Goal: Task Accomplishment & Management: Complete application form

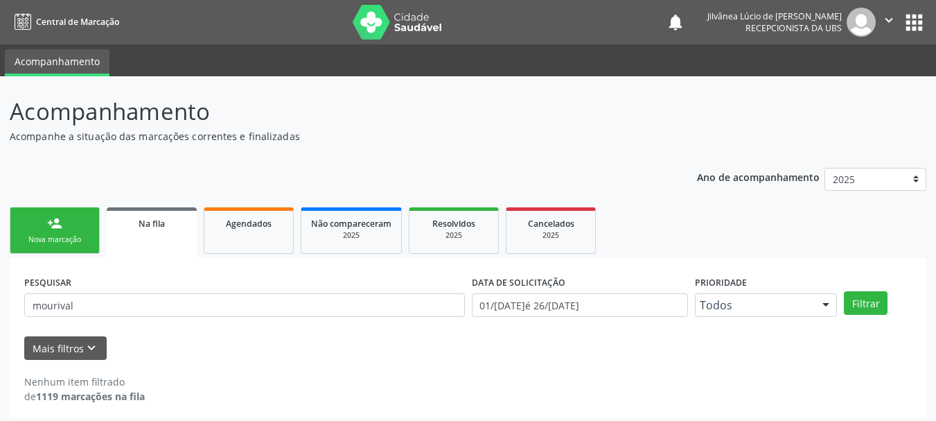
scroll to position [7, 0]
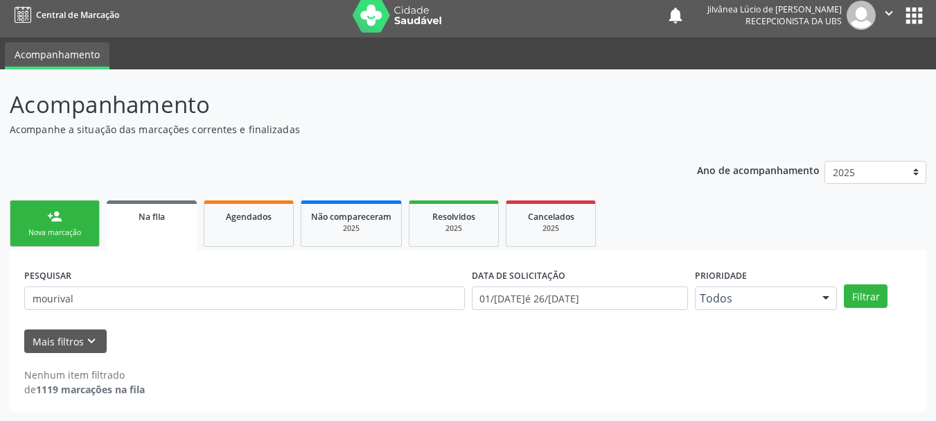
click at [84, 225] on link "person_add Nova marcação" at bounding box center [55, 223] width 90 height 46
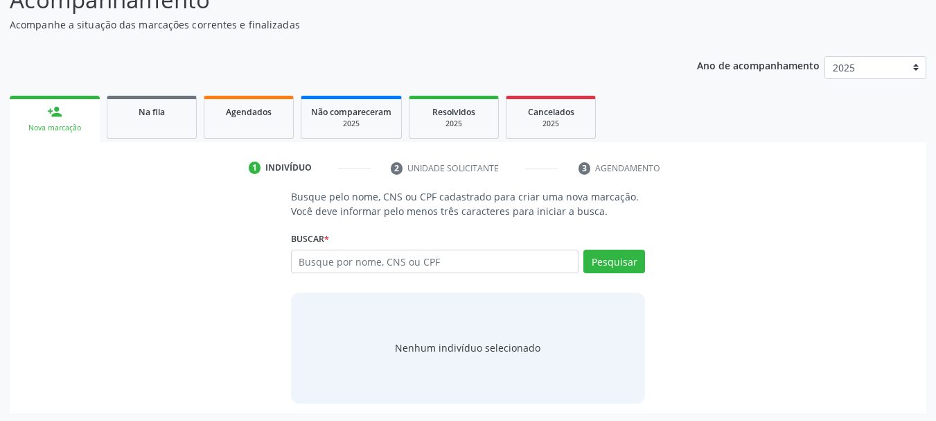
scroll to position [114, 0]
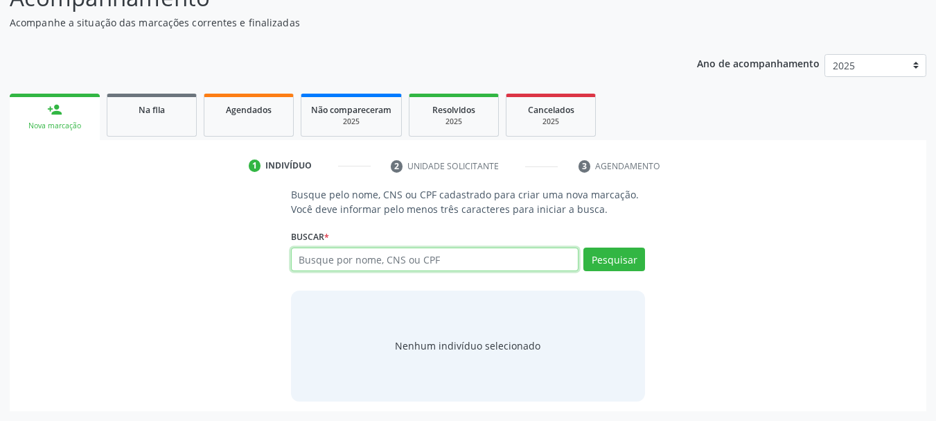
click at [360, 267] on input "text" at bounding box center [435, 259] width 288 height 24
type input "[PERSON_NAME]"
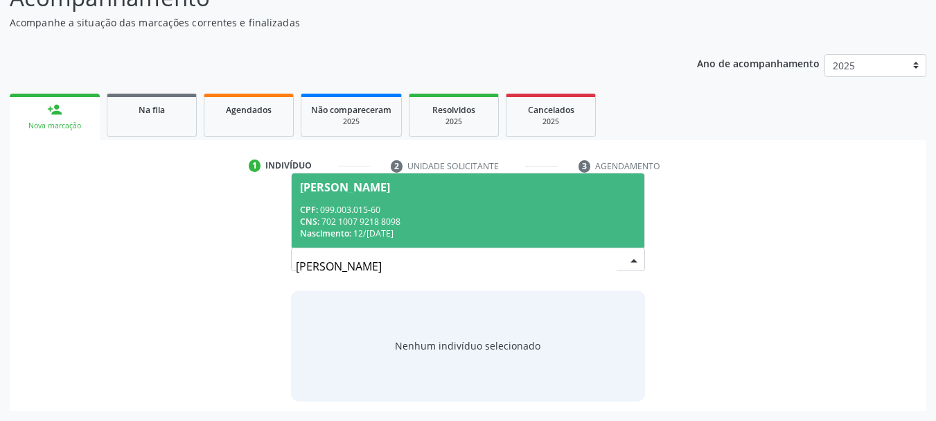
click at [450, 225] on div "CNS: 702 1007 9218 8098" at bounding box center [468, 222] width 337 height 12
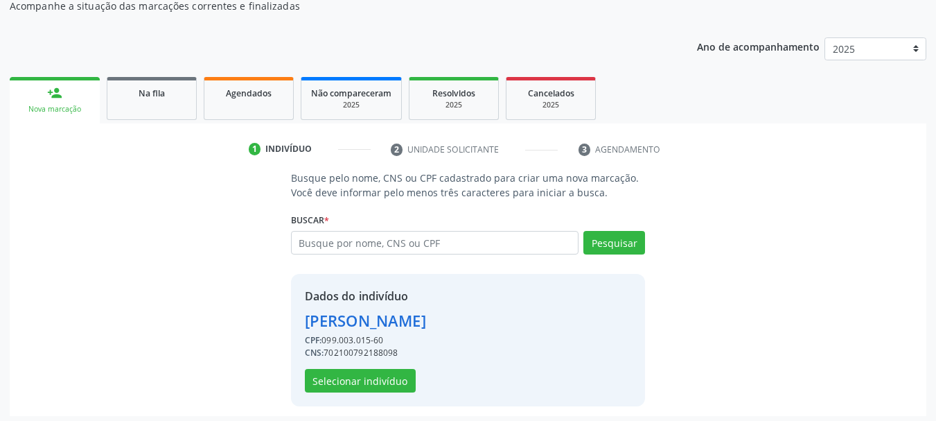
scroll to position [135, 0]
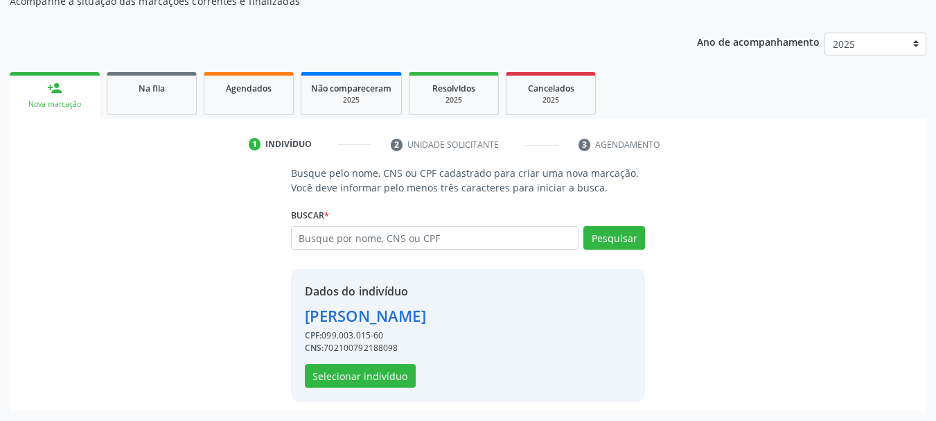
click at [381, 387] on div "Dados do indivíduo [PERSON_NAME] CPF: 099.003.015-60 CNS: 702100792188098 Selec…" at bounding box center [468, 335] width 355 height 132
click at [383, 376] on button "Selecionar indivíduo" at bounding box center [360, 376] width 111 height 24
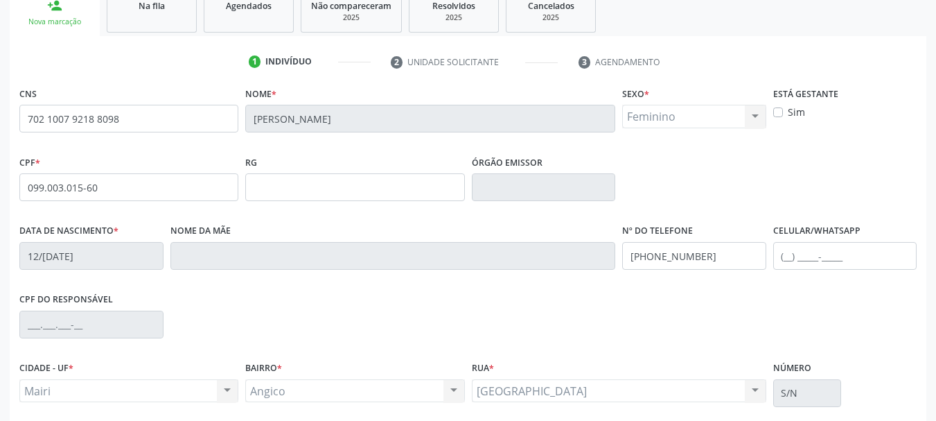
scroll to position [331, 0]
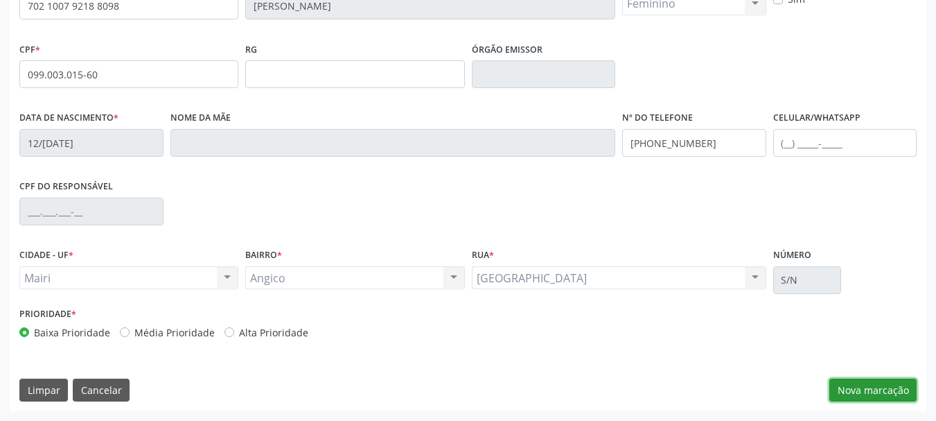
click at [875, 391] on button "Nova marcação" at bounding box center [873, 390] width 87 height 24
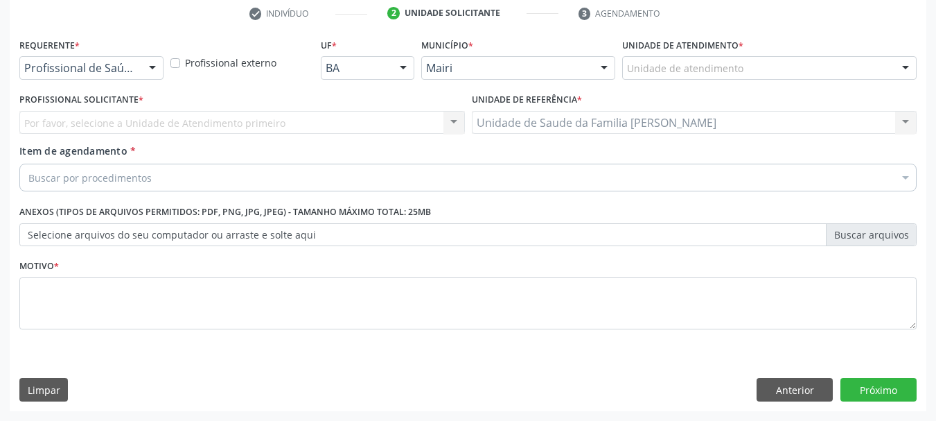
scroll to position [266, 0]
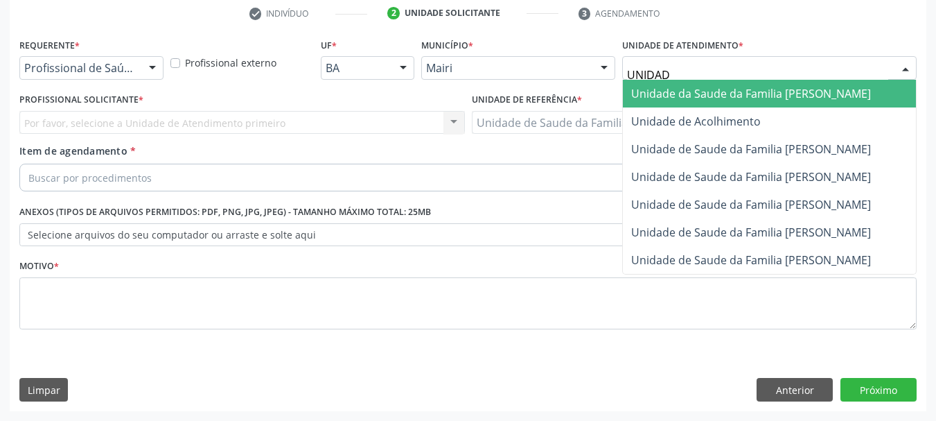
type input "UNIDADE"
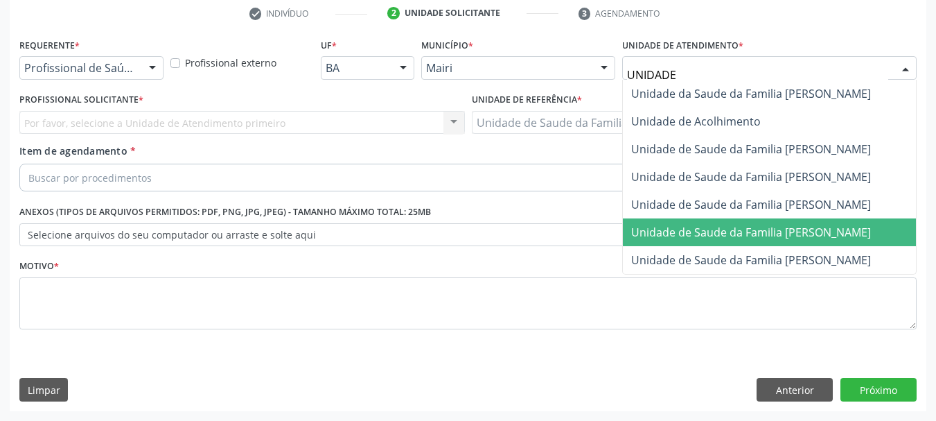
click at [774, 242] on span "Unidade de Saude da Familia [PERSON_NAME]" at bounding box center [769, 232] width 293 height 28
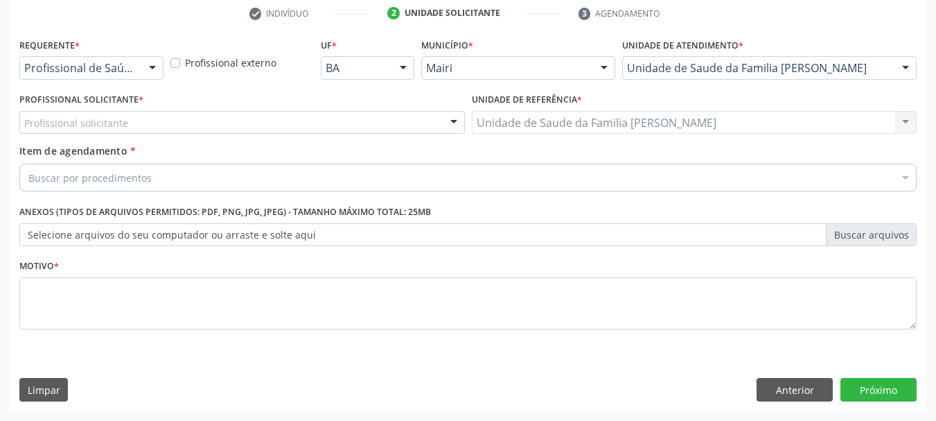
click at [394, 123] on div "Profissional solicitante" at bounding box center [242, 123] width 446 height 24
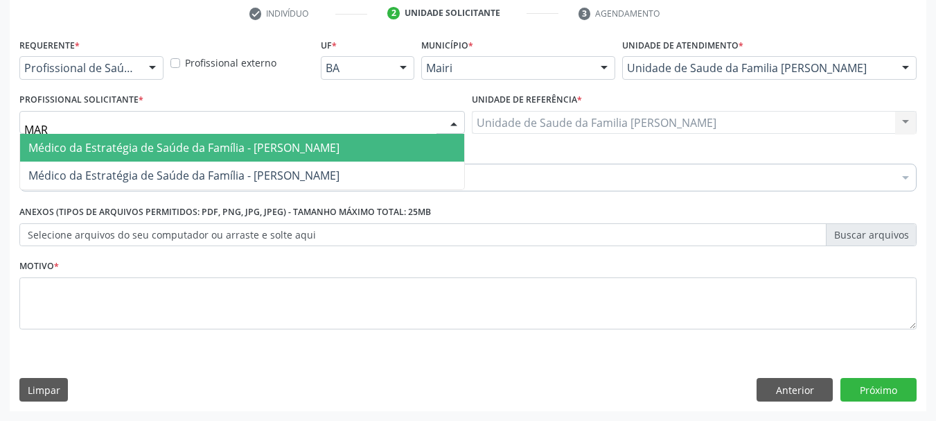
type input "MARI"
click at [365, 139] on span "Médico da Estratégia de Saúde da Família - [PERSON_NAME]" at bounding box center [242, 148] width 444 height 28
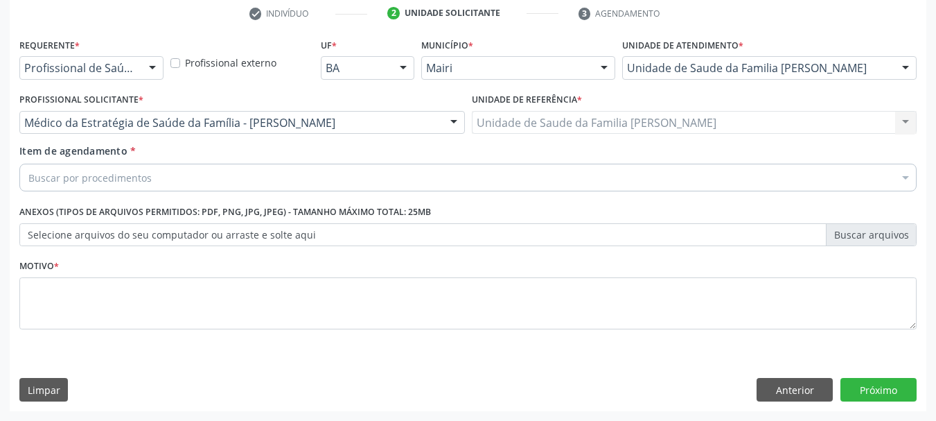
click at [336, 175] on div "Buscar por procedimentos" at bounding box center [468, 178] width 898 height 28
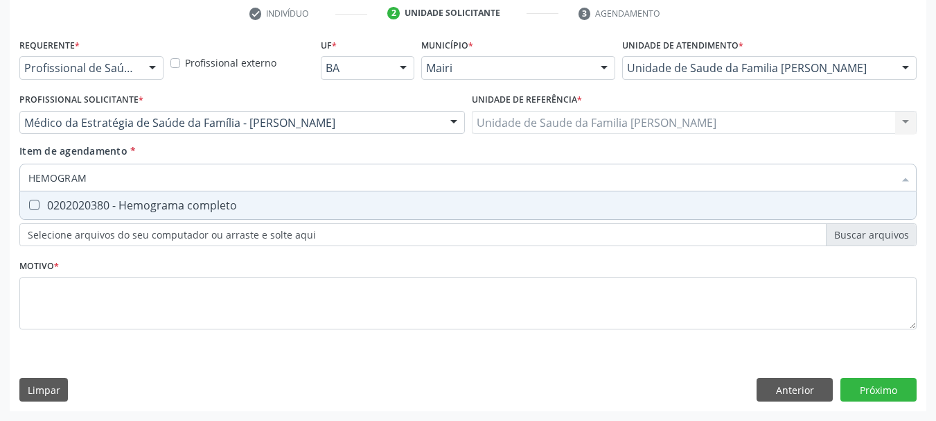
type input "HEMOGRAMA"
click at [232, 209] on div "0202020380 - Hemograma completo" at bounding box center [468, 205] width 880 height 11
checkbox completo "true"
drag, startPoint x: 68, startPoint y: 181, endPoint x: 0, endPoint y: 177, distance: 68.1
click at [0, 177] on div "Acompanhamento Acompanhe a situação das marcações correntes e finalizadas Relat…" at bounding box center [468, 115] width 936 height 611
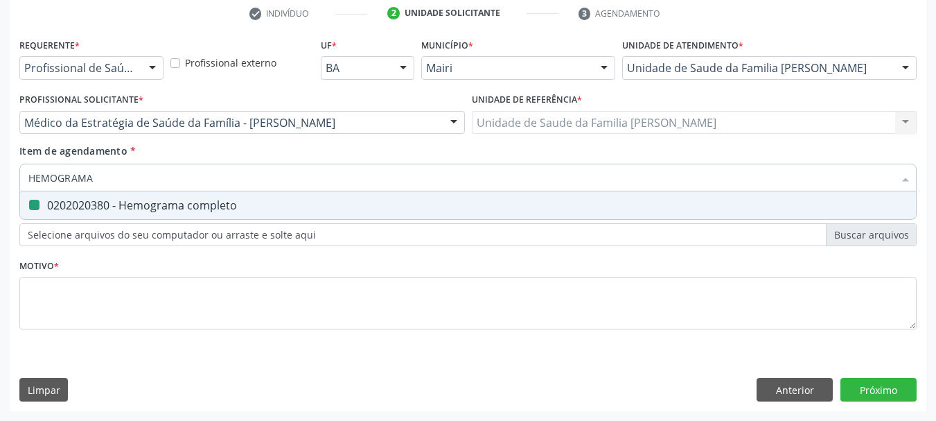
type input "G"
checkbox completo "false"
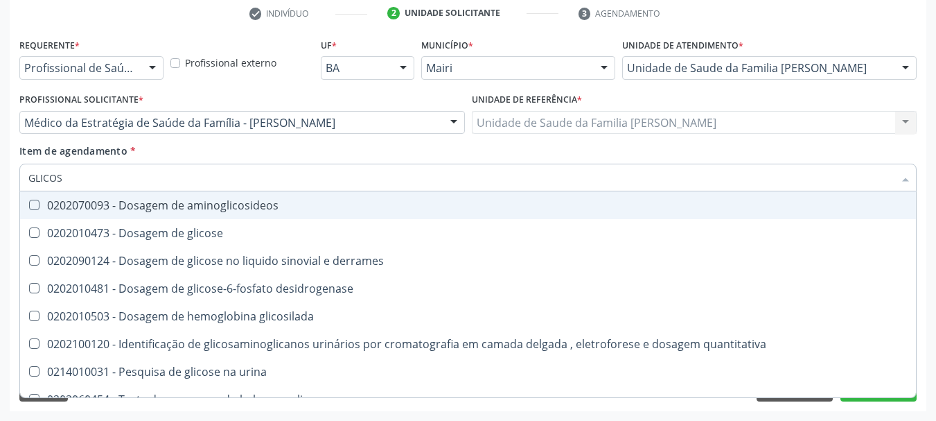
type input "GLICOSE"
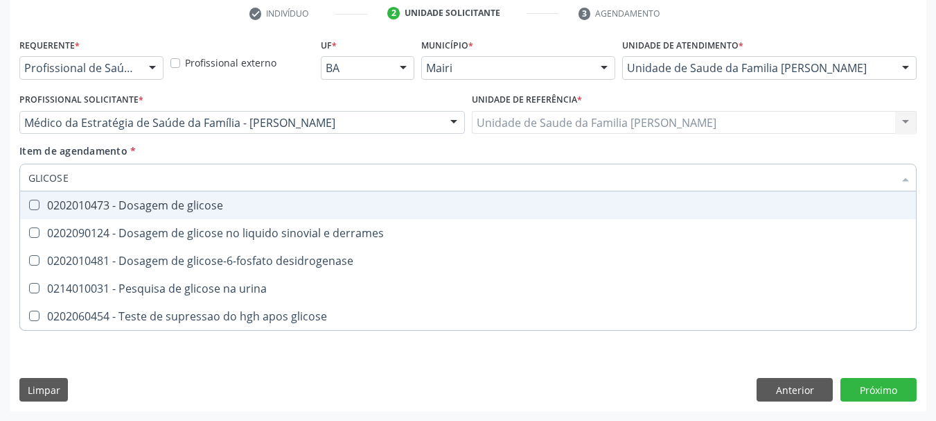
click at [83, 210] on div "0202010473 - Dosagem de glicose" at bounding box center [468, 205] width 880 height 11
checkbox glicose "true"
drag, startPoint x: 86, startPoint y: 182, endPoint x: 0, endPoint y: 175, distance: 86.2
click at [0, 175] on div "Acompanhamento Acompanhe a situação das marcações correntes e finalizadas Relat…" at bounding box center [468, 115] width 936 height 611
type input "TG"
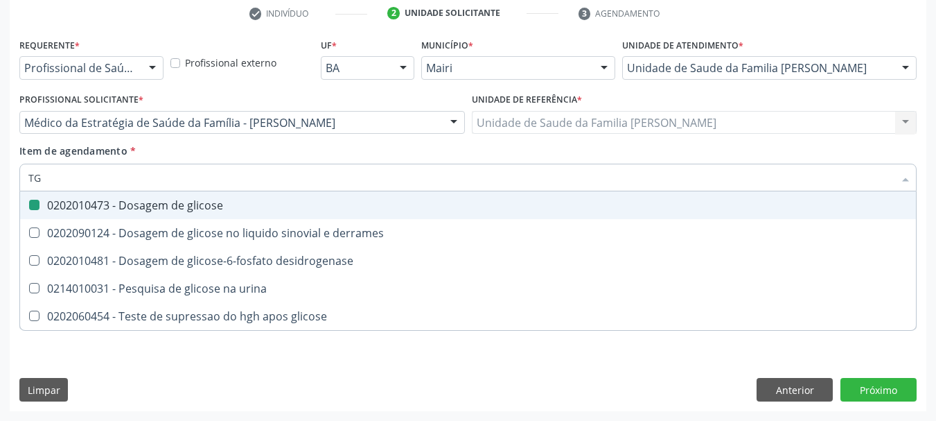
checkbox glicose "false"
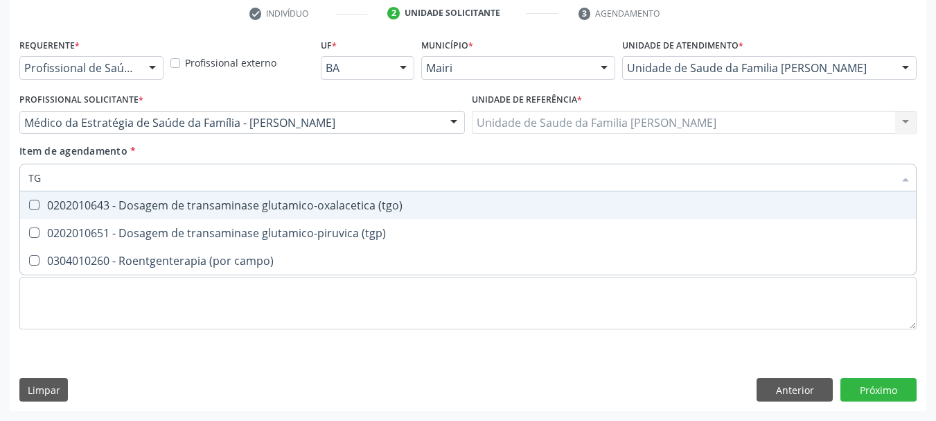
type input "TGO"
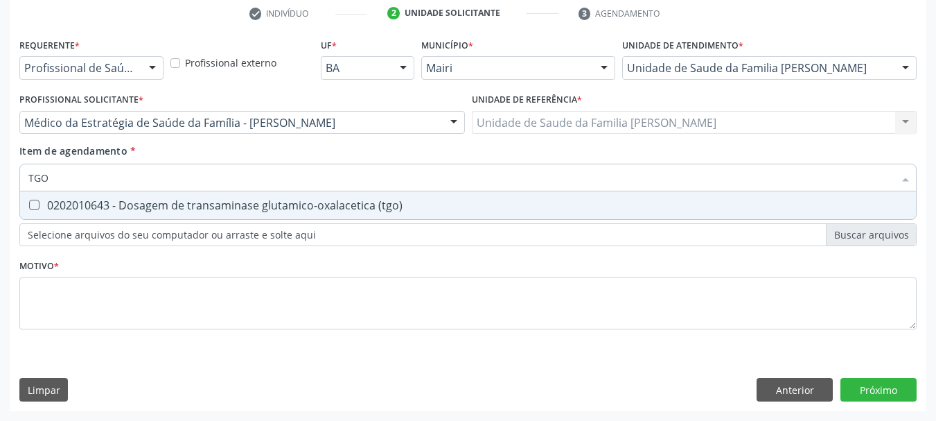
click at [24, 207] on div at bounding box center [25, 205] width 10 height 11
checkbox \(tgo\) "true"
drag, startPoint x: 55, startPoint y: 178, endPoint x: 0, endPoint y: 180, distance: 54.8
click at [0, 180] on div "Acompanhamento Acompanhe a situação das marcações correntes e finalizadas Relat…" at bounding box center [468, 115] width 936 height 611
type input "TG"
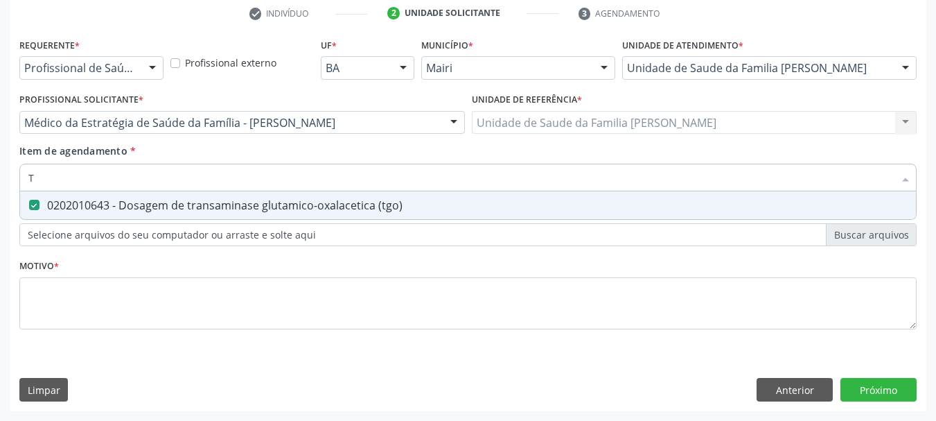
checkbox \(tgo\) "true"
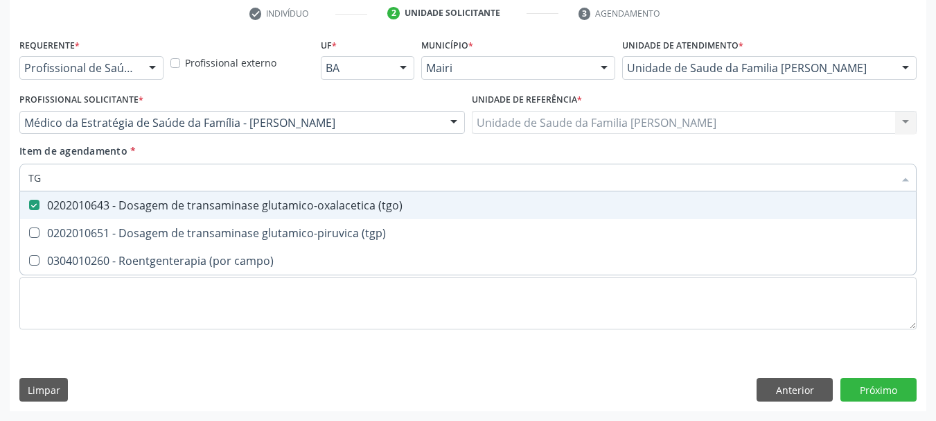
type input "TGP"
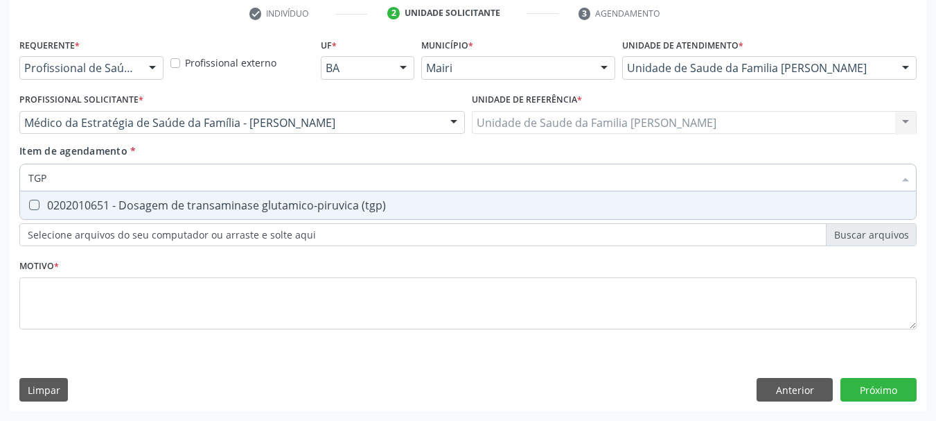
click at [53, 202] on div "0202010651 - Dosagem de transaminase glutamico-piruvica (tgp)" at bounding box center [468, 205] width 880 height 11
checkbox \(tgp\) "true"
drag, startPoint x: 55, startPoint y: 175, endPoint x: 9, endPoint y: 173, distance: 45.8
click at [11, 173] on div "Requerente * Profissional de Saúde Profissional de Saúde Paciente Nenhum result…" at bounding box center [468, 223] width 917 height 376
type input "T"
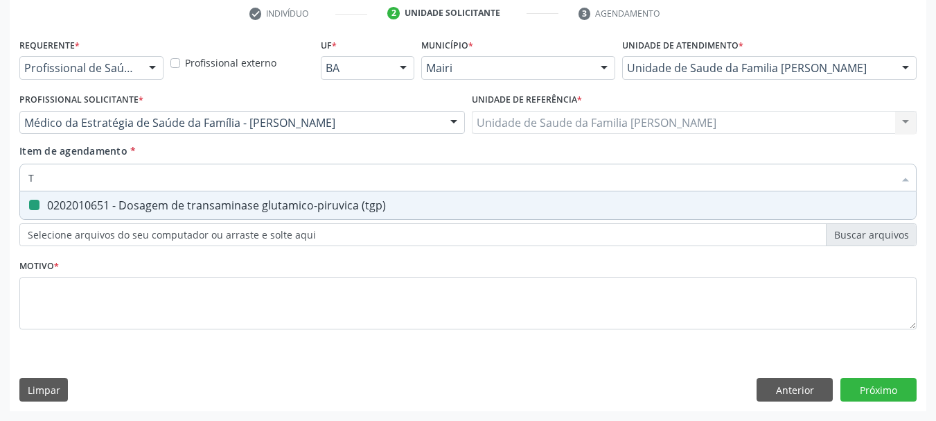
checkbox \(tgp\) "false"
type input "TRIGLICE"
click at [65, 205] on div "0202010678 - Dosagem de triglicerideos" at bounding box center [468, 205] width 880 height 11
checkbox triglicerideos "true"
drag, startPoint x: 84, startPoint y: 182, endPoint x: 0, endPoint y: 188, distance: 84.1
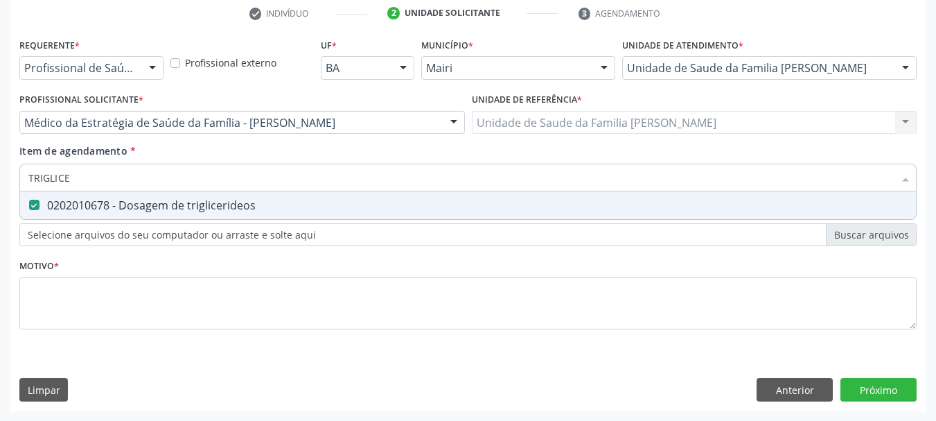
click at [0, 188] on div "Acompanhamento Acompanhe a situação das marcações correntes e finalizadas Relat…" at bounding box center [468, 115] width 936 height 611
type input "CO"
checkbox triglicerideos "false"
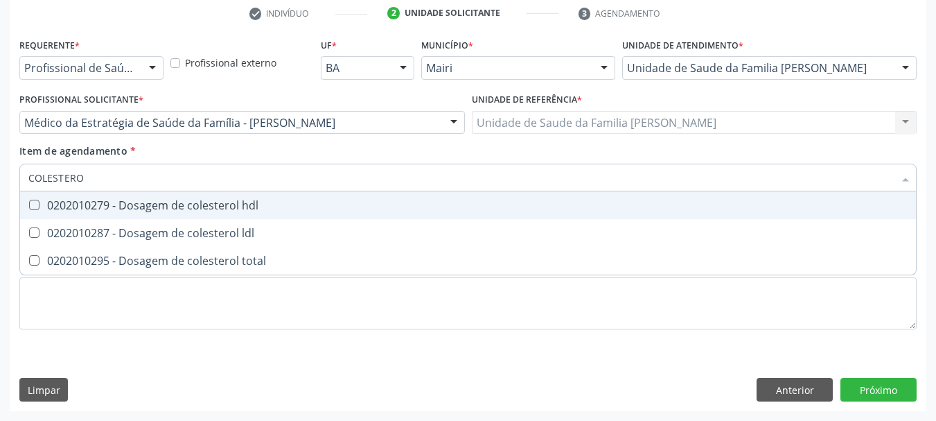
type input "COLESTEROL"
click at [42, 212] on span "0202010279 - Dosagem de colesterol hdl" at bounding box center [468, 205] width 896 height 28
checkbox hdl "true"
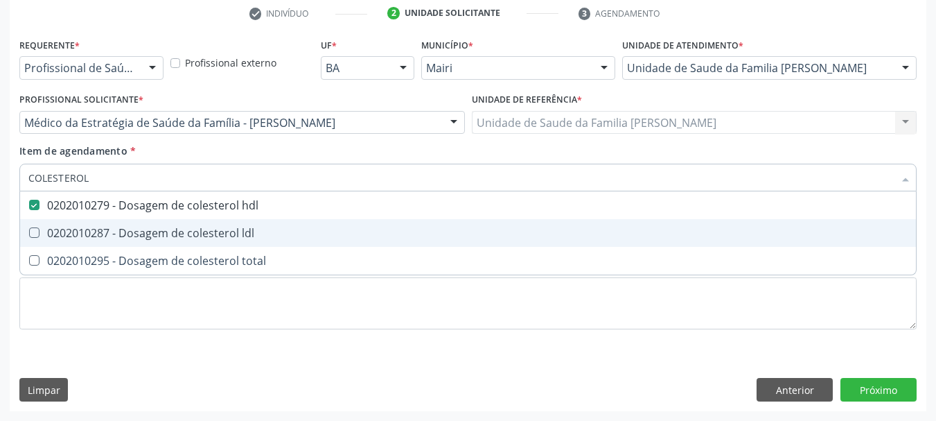
click at [62, 238] on div "0202010287 - Dosagem de colesterol ldl" at bounding box center [468, 232] width 880 height 11
checkbox ldl "true"
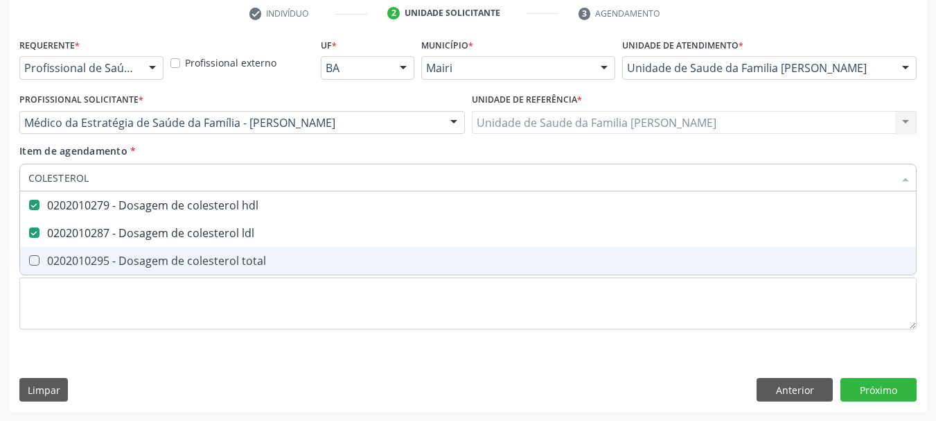
drag, startPoint x: 78, startPoint y: 262, endPoint x: 78, endPoint y: 245, distance: 16.7
click at [78, 262] on div "0202010295 - Dosagem de colesterol total" at bounding box center [468, 260] width 880 height 11
checkbox total "true"
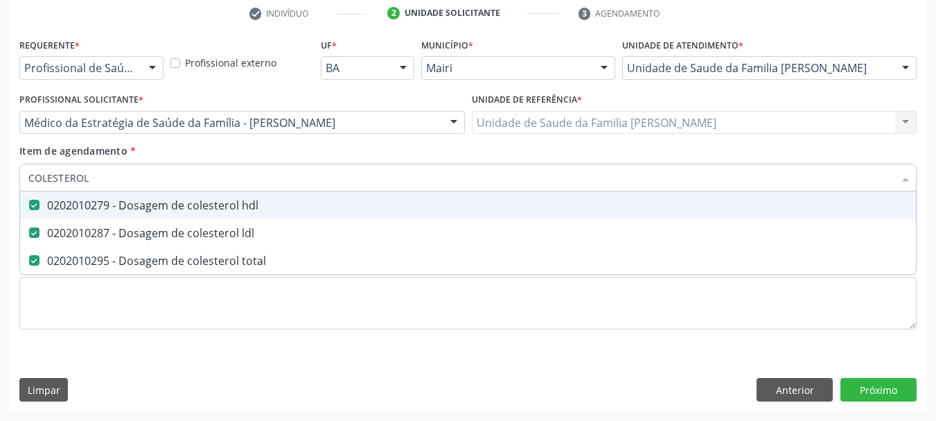
drag, startPoint x: 90, startPoint y: 185, endPoint x: 0, endPoint y: 186, distance: 90.1
click at [0, 186] on div "Acompanhamento Acompanhe a situação das marcações correntes e finalizadas Relat…" at bounding box center [468, 115] width 936 height 611
type input "FE"
checkbox hdl "false"
checkbox ldl "false"
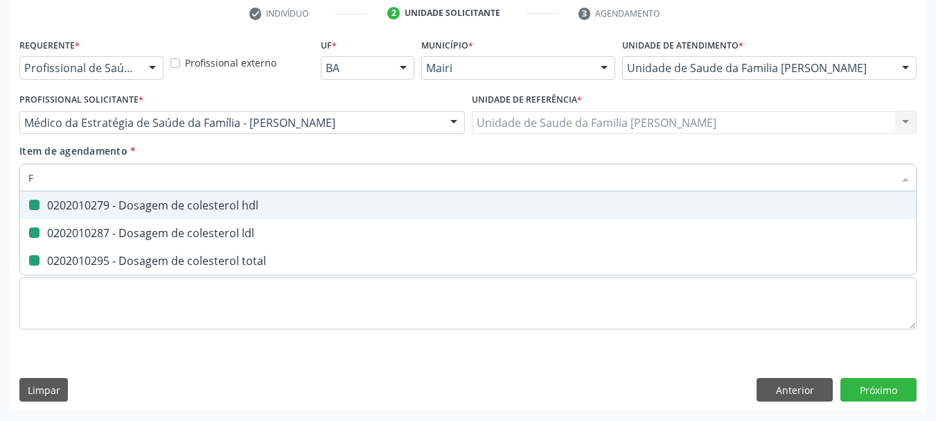
checkbox total "false"
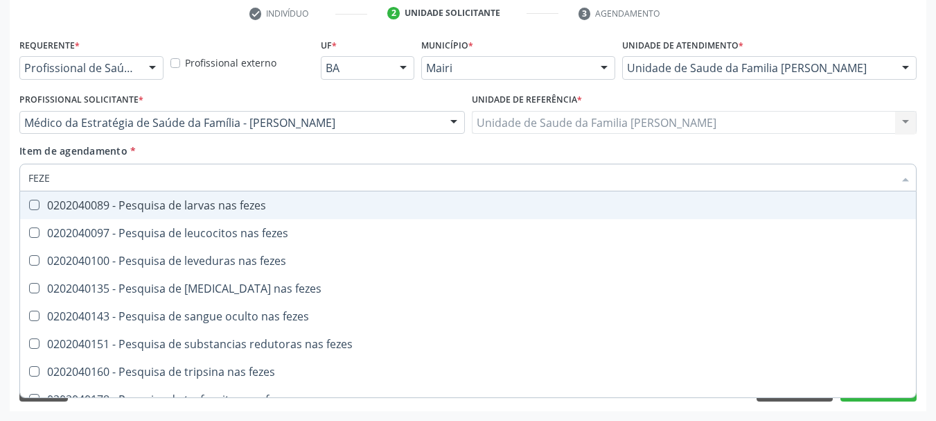
type input "FEZES"
click at [81, 204] on div "0202040089 - Pesquisa de larvas nas fezes" at bounding box center [468, 205] width 880 height 11
checkbox fezes "true"
drag, startPoint x: 62, startPoint y: 174, endPoint x: 0, endPoint y: 175, distance: 62.4
click at [0, 175] on div "Acompanhamento Acompanhe a situação das marcações correntes e finalizadas Relat…" at bounding box center [468, 115] width 936 height 611
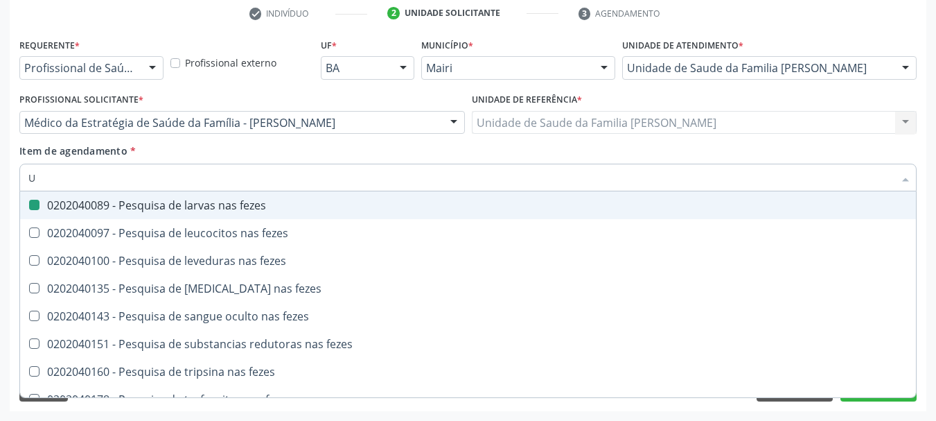
type input "UR"
checkbox fezes "false"
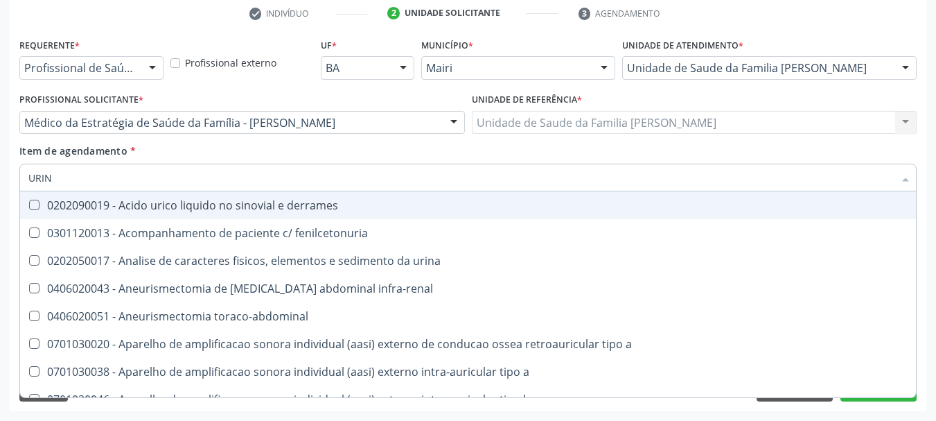
type input "URINA"
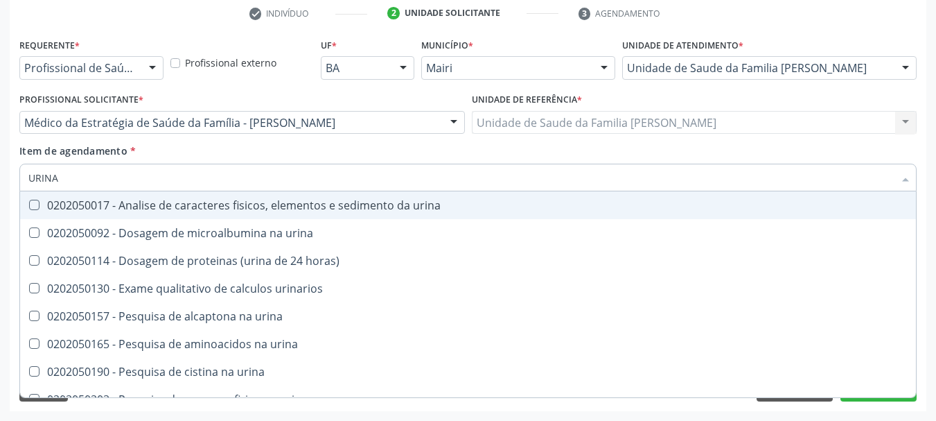
click at [49, 211] on div "0202050017 - Analise de caracteres fisicos, elementos e sedimento da urina" at bounding box center [468, 205] width 880 height 11
checkbox urina "true"
click at [0, 221] on div "Acompanhamento Acompanhe a situação das marcações correntes e finalizadas Relat…" at bounding box center [468, 115] width 936 height 611
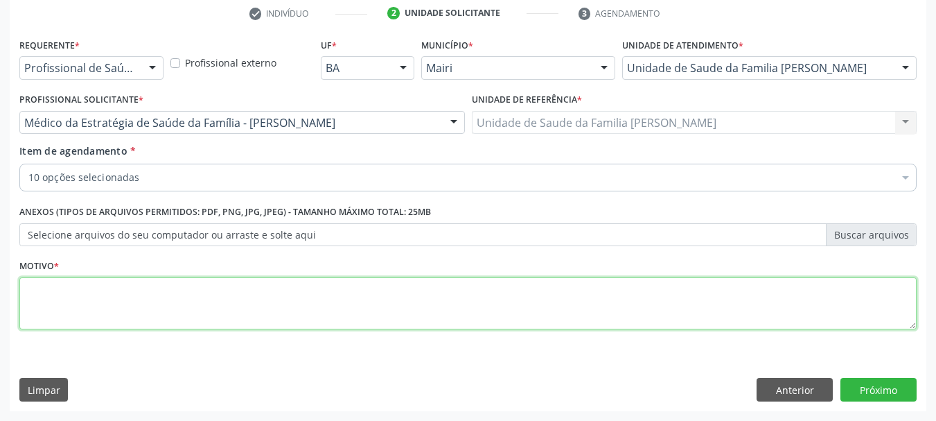
click at [61, 299] on textarea at bounding box center [468, 303] width 898 height 53
type textarea "a"
type textarea "Análise."
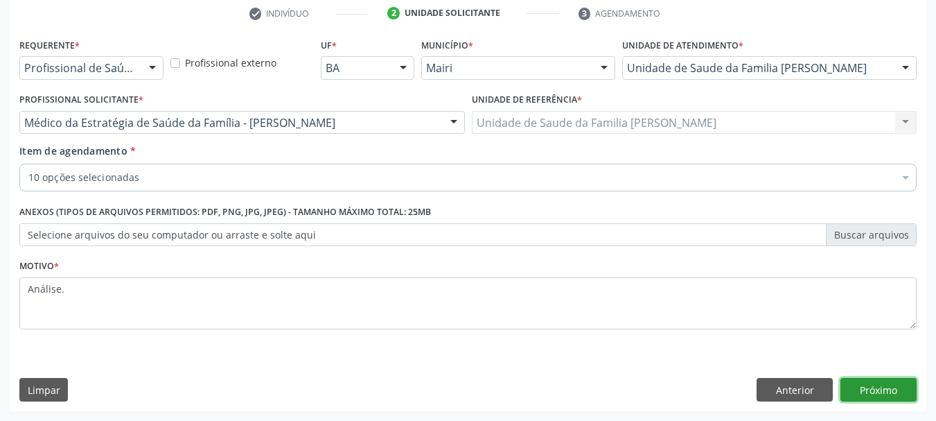
click at [847, 381] on button "Próximo" at bounding box center [879, 390] width 76 height 24
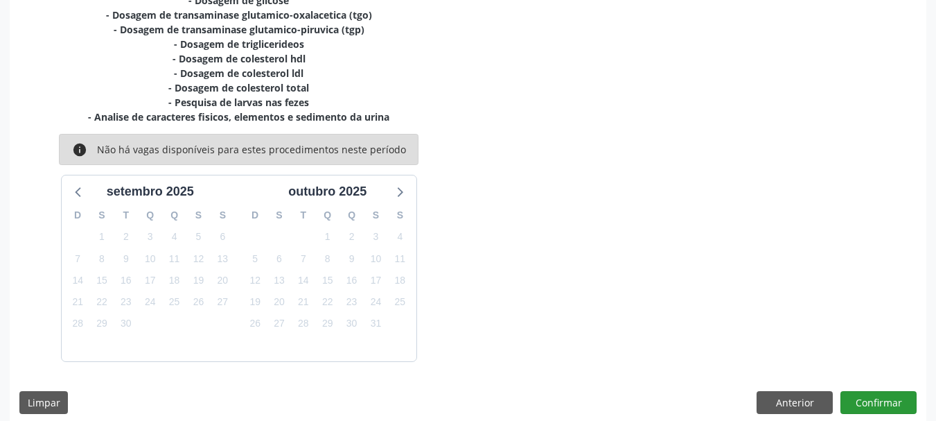
scroll to position [354, 0]
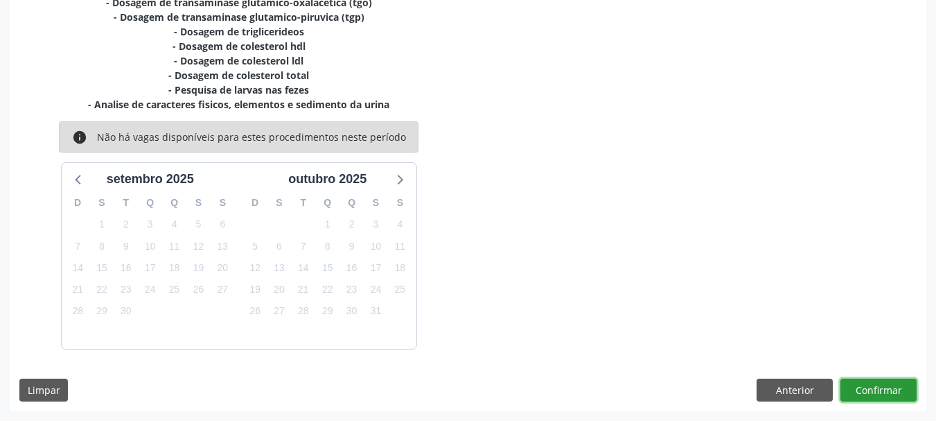
click at [858, 386] on button "Confirmar" at bounding box center [879, 390] width 76 height 24
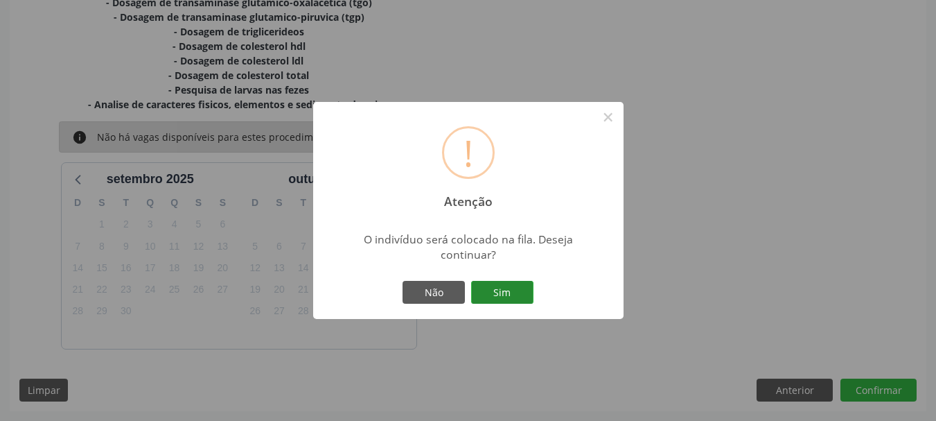
click at [529, 286] on button "Sim" at bounding box center [502, 293] width 62 height 24
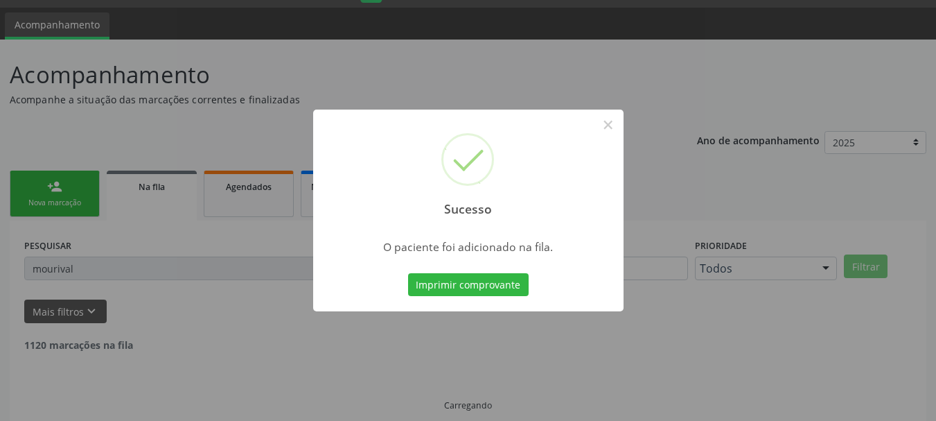
scroll to position [7, 0]
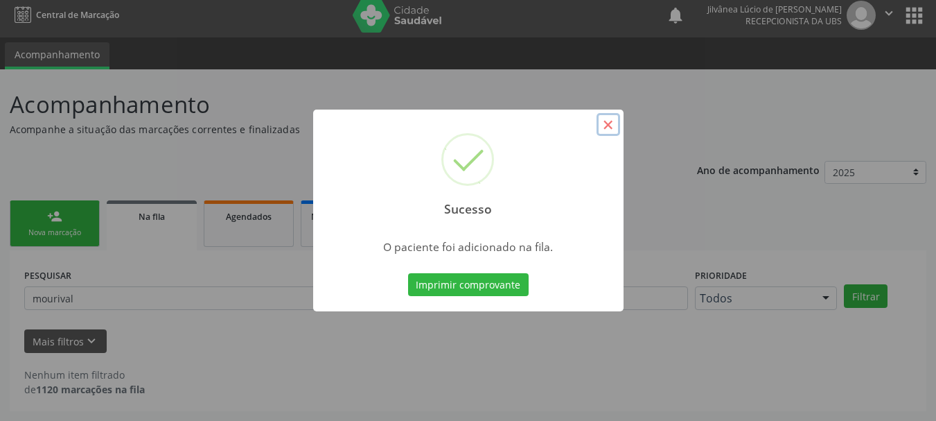
click at [611, 121] on button "×" at bounding box center [609, 125] width 24 height 24
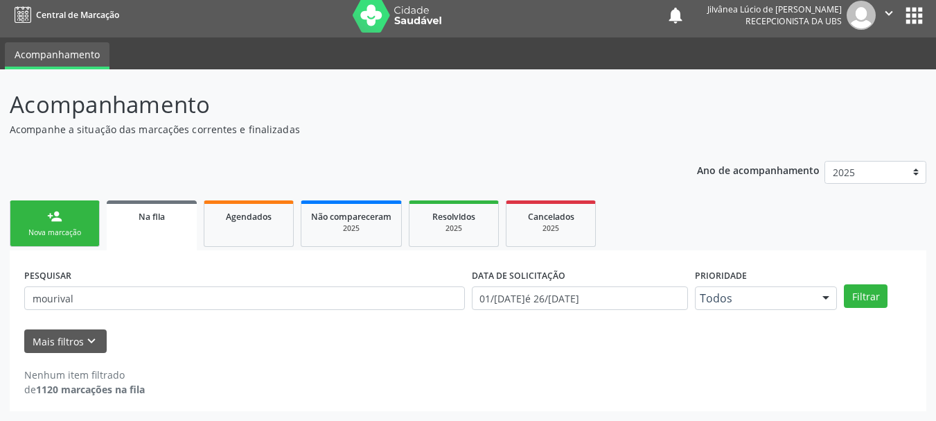
click at [67, 238] on link "person_add Nova marcação" at bounding box center [55, 223] width 90 height 46
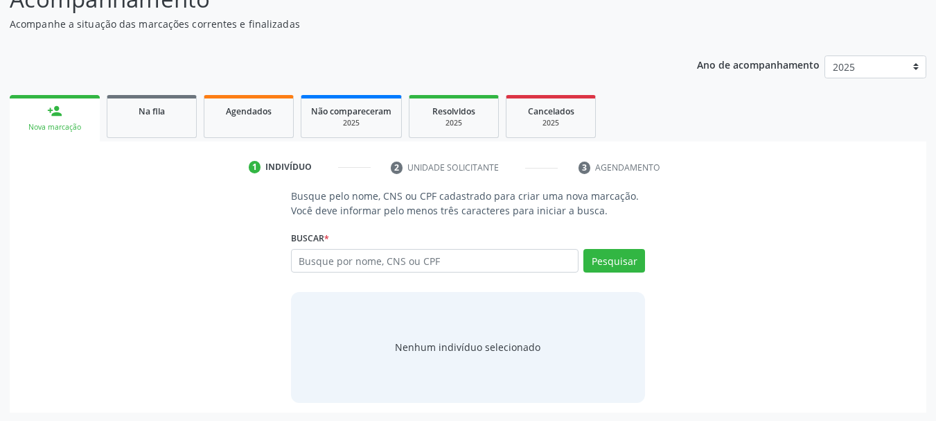
scroll to position [114, 0]
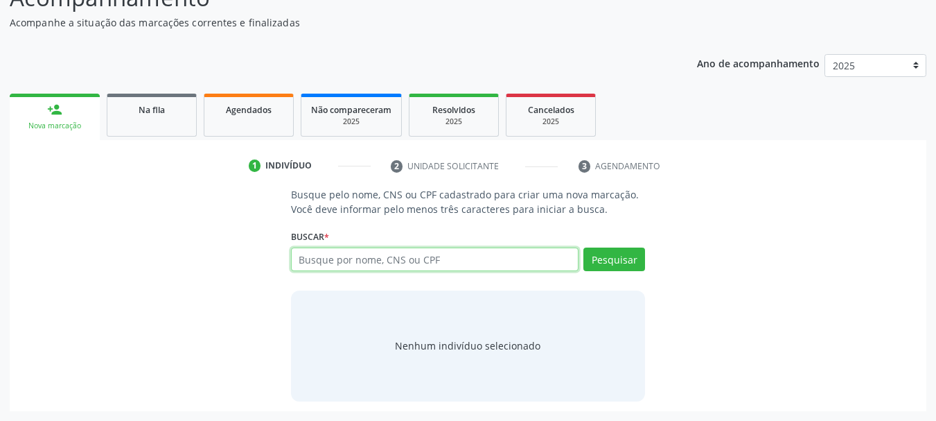
click at [420, 264] on input "text" at bounding box center [435, 259] width 288 height 24
type input "[PERSON_NAME]"
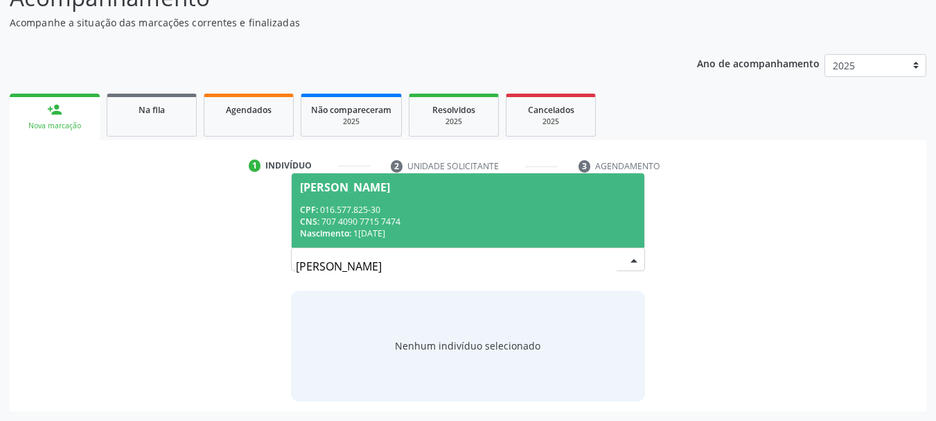
click at [378, 219] on div "CNS: 707 4090 7715 7474" at bounding box center [468, 222] width 337 height 12
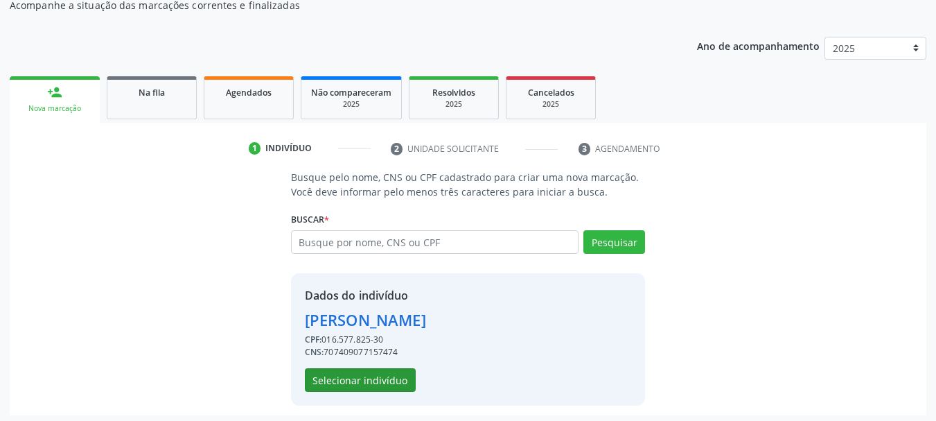
scroll to position [135, 0]
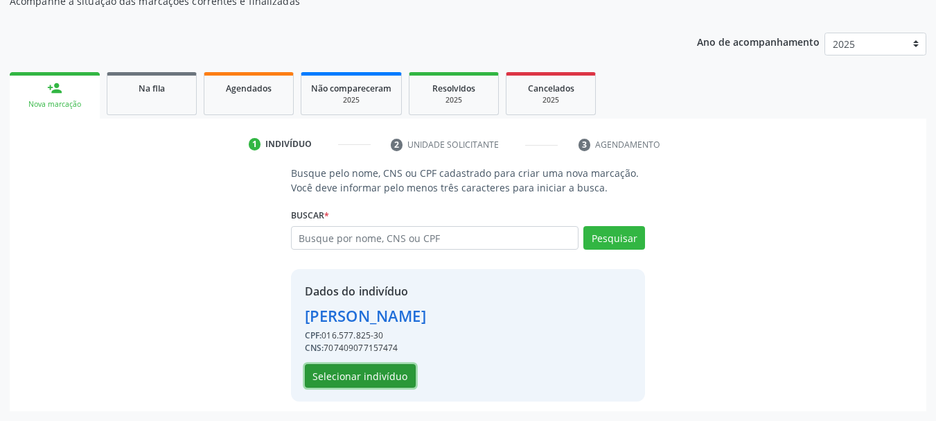
click at [380, 381] on button "Selecionar indivíduo" at bounding box center [360, 376] width 111 height 24
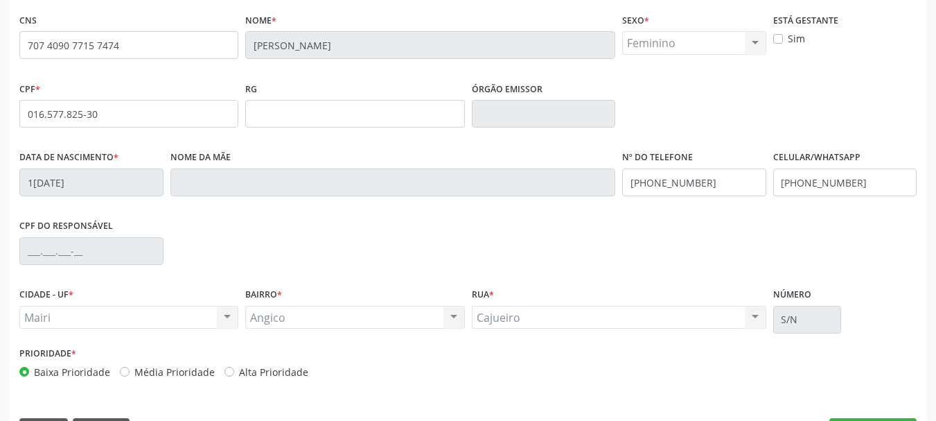
scroll to position [331, 0]
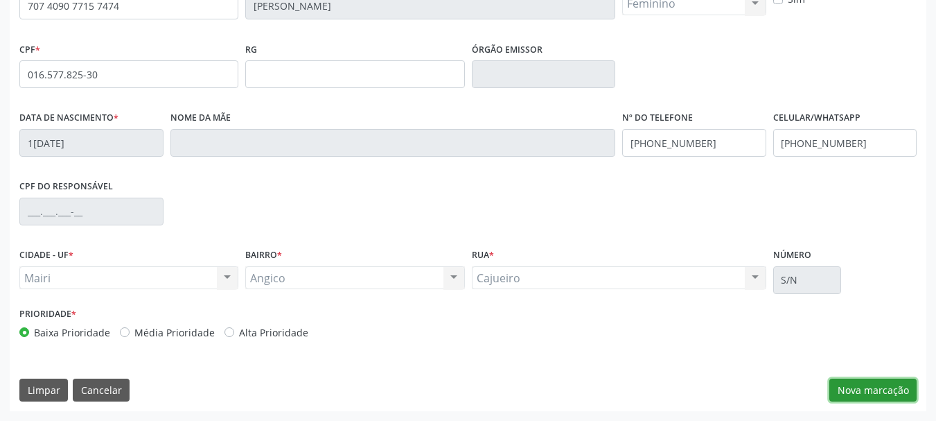
click at [840, 393] on button "Nova marcação" at bounding box center [873, 390] width 87 height 24
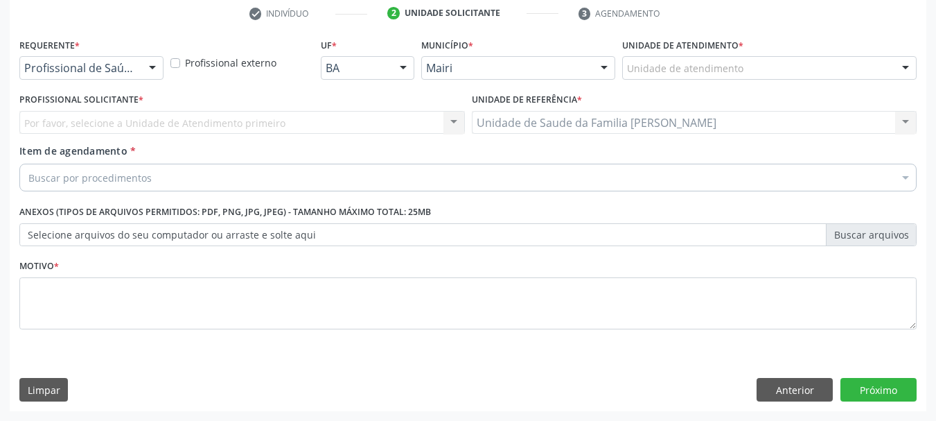
scroll to position [266, 0]
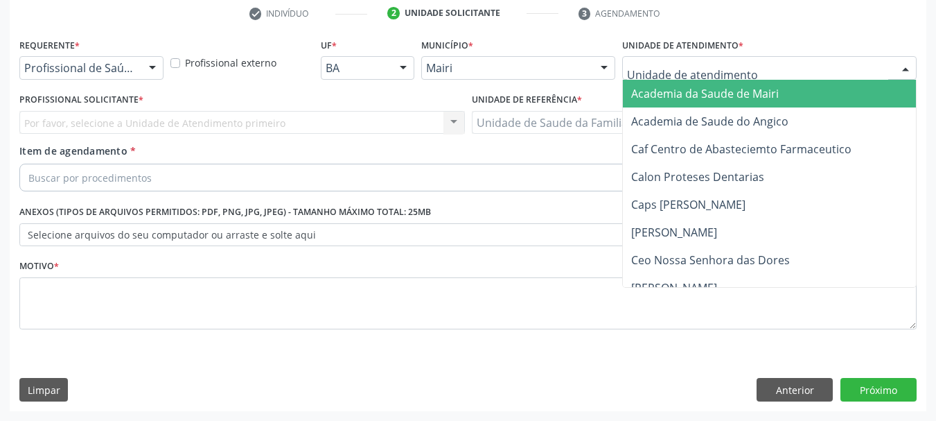
click at [767, 68] on div at bounding box center [769, 68] width 295 height 24
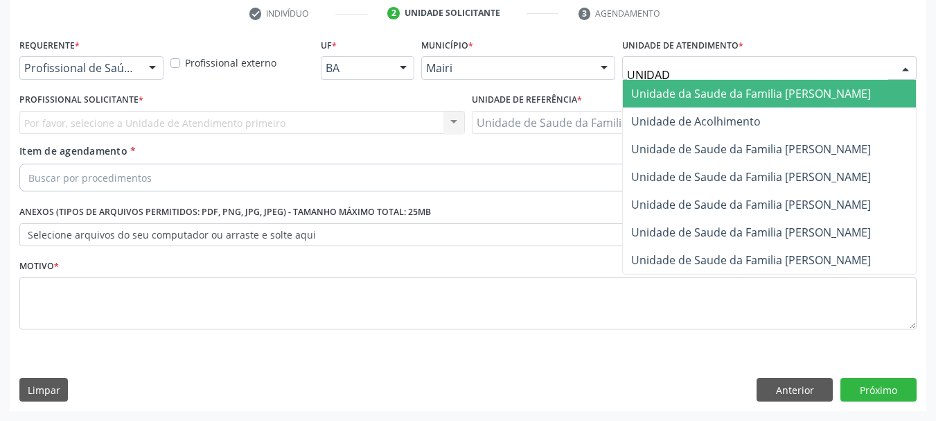
type input "UNIDADE"
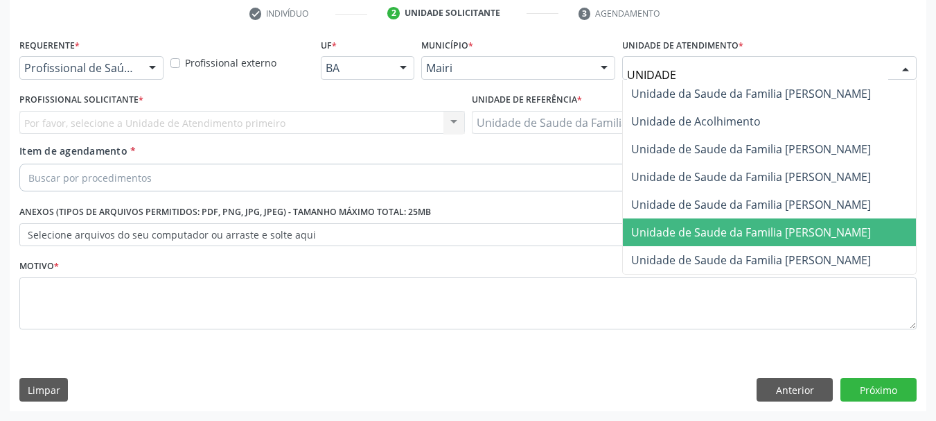
click at [788, 229] on span "Unidade de Saude da Familia [PERSON_NAME]" at bounding box center [751, 232] width 240 height 15
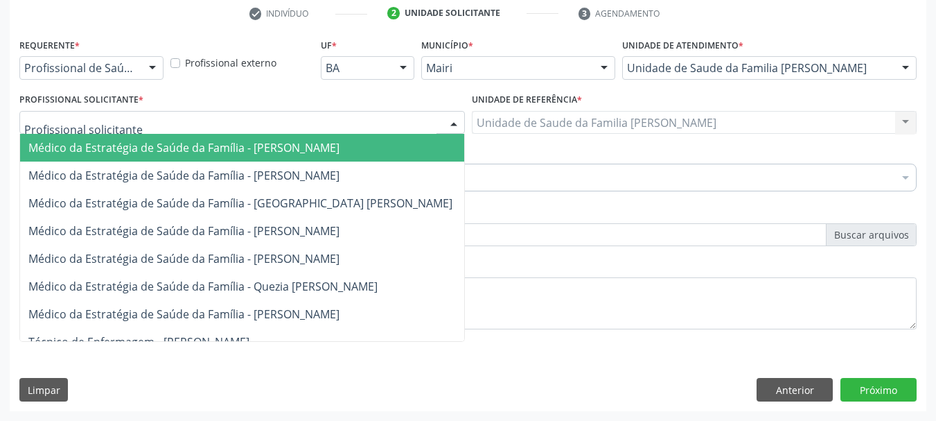
click at [204, 124] on div at bounding box center [242, 123] width 446 height 24
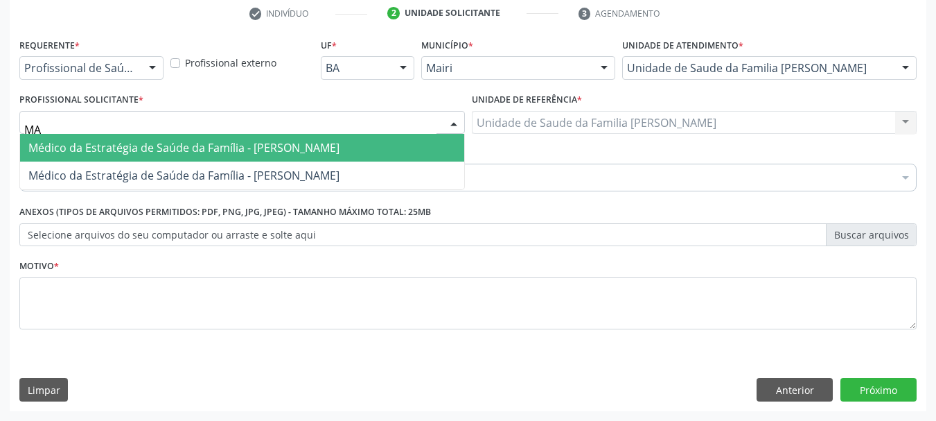
type input "M"
type input "GABRIE"
click at [241, 151] on span "Médico da Estratégia de Saúde da Família - [PERSON_NAME]" at bounding box center [183, 147] width 311 height 15
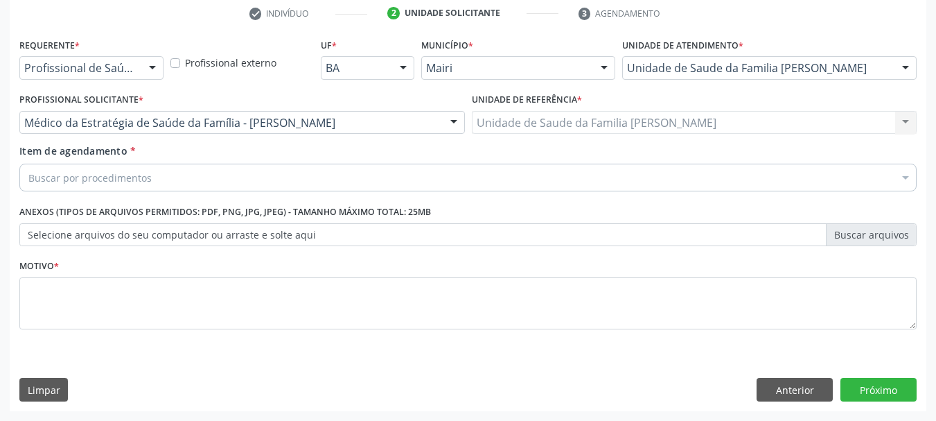
click at [213, 169] on div "Buscar por procedimentos" at bounding box center [468, 178] width 898 height 28
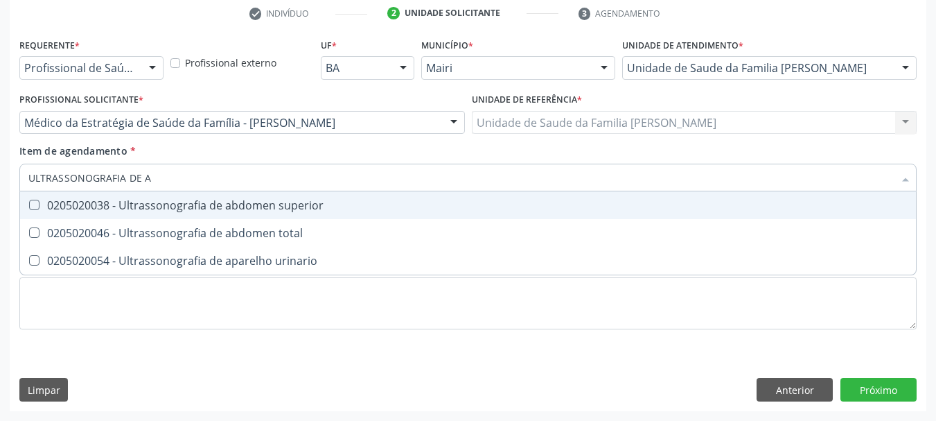
type input "ULTRASSONOGRAFIA DE AB"
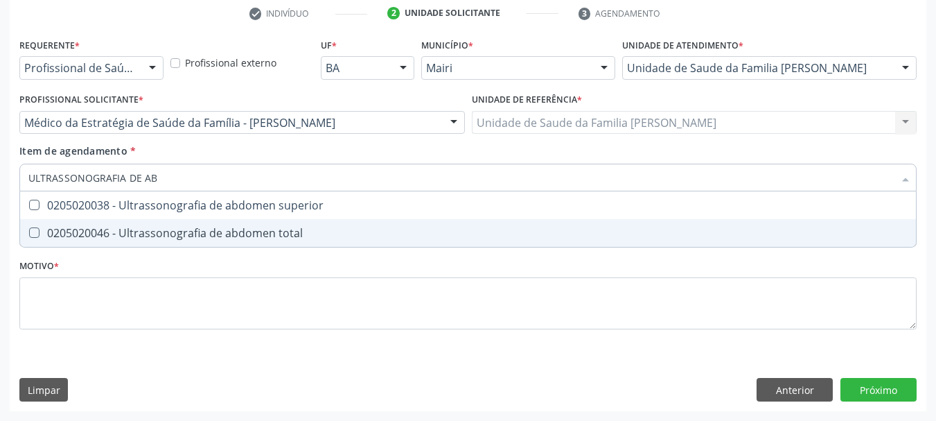
click at [236, 229] on div "0205020046 - Ultrassonografia de abdomen total" at bounding box center [468, 232] width 880 height 11
checkbox total "true"
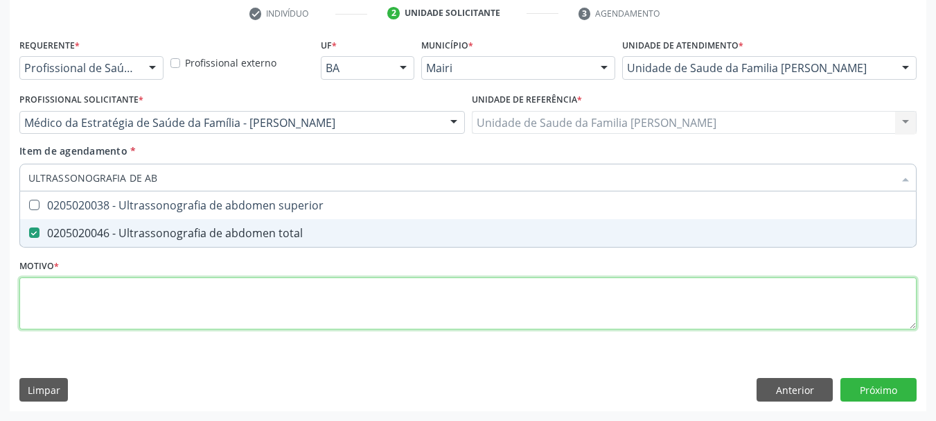
click at [137, 297] on div "Requerente * Profissional de Saúde Profissional de Saúde Paciente Nenhum result…" at bounding box center [468, 192] width 898 height 314
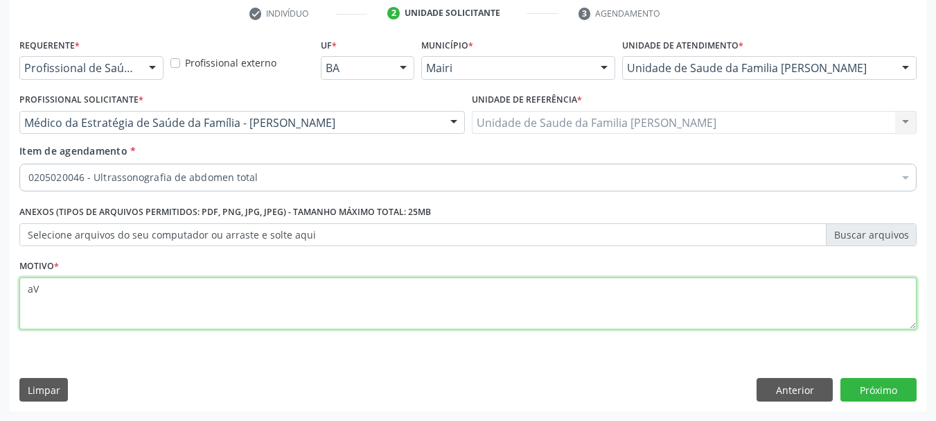
type textarea "a"
type textarea "Avaliação."
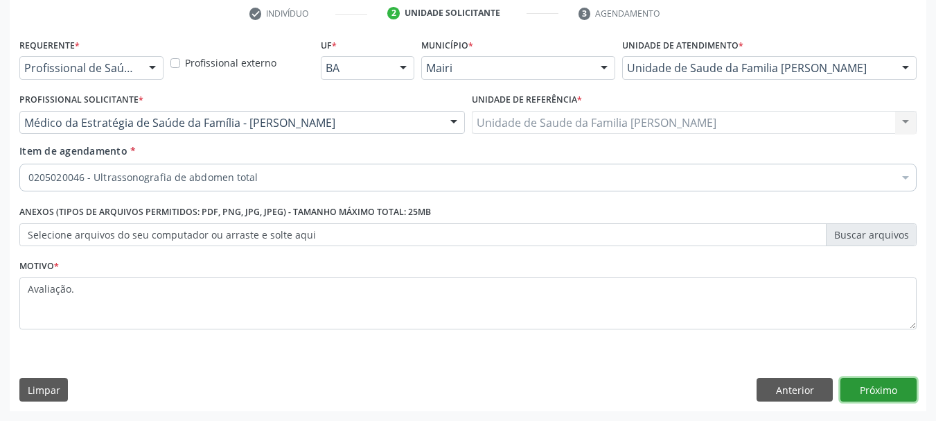
click at [869, 396] on button "Próximo" at bounding box center [879, 390] width 76 height 24
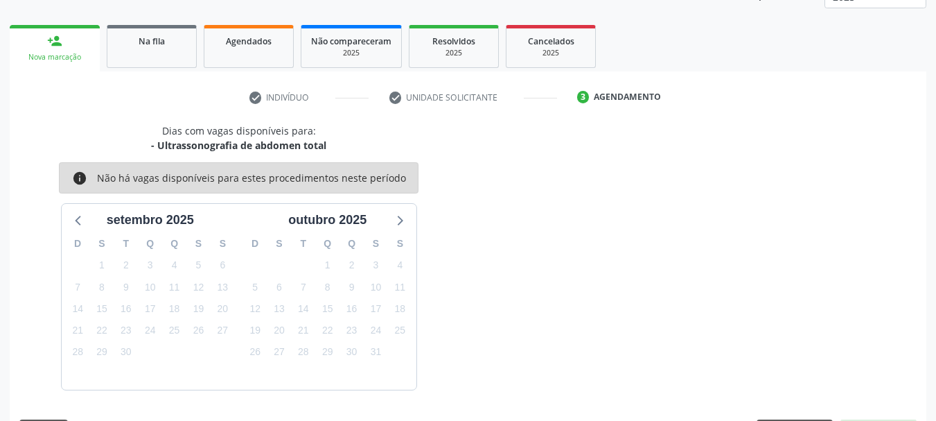
scroll to position [223, 0]
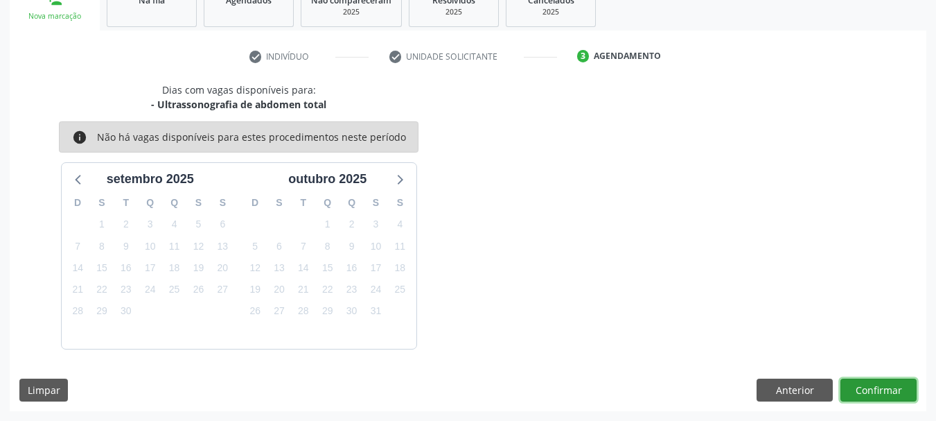
click at [887, 383] on button "Confirmar" at bounding box center [879, 390] width 76 height 24
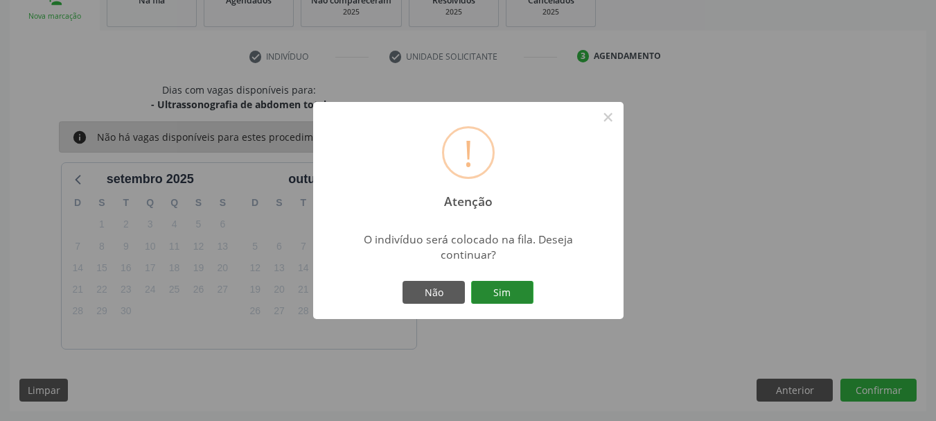
click at [513, 287] on button "Sim" at bounding box center [502, 293] width 62 height 24
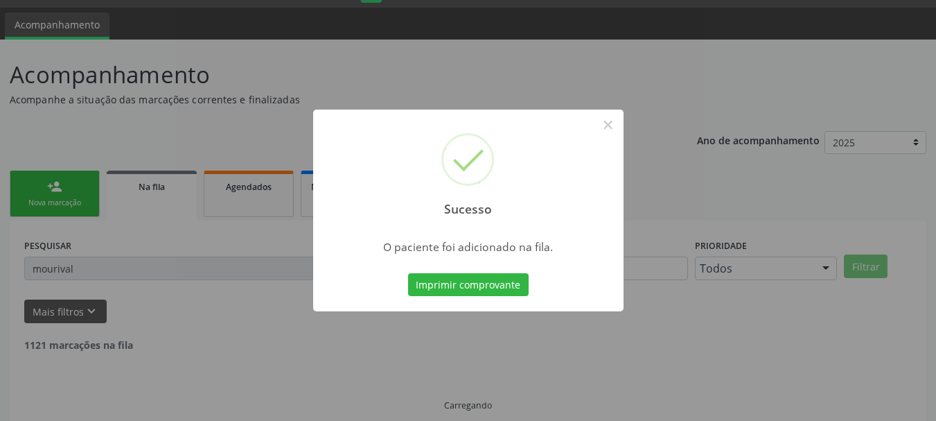
scroll to position [7, 0]
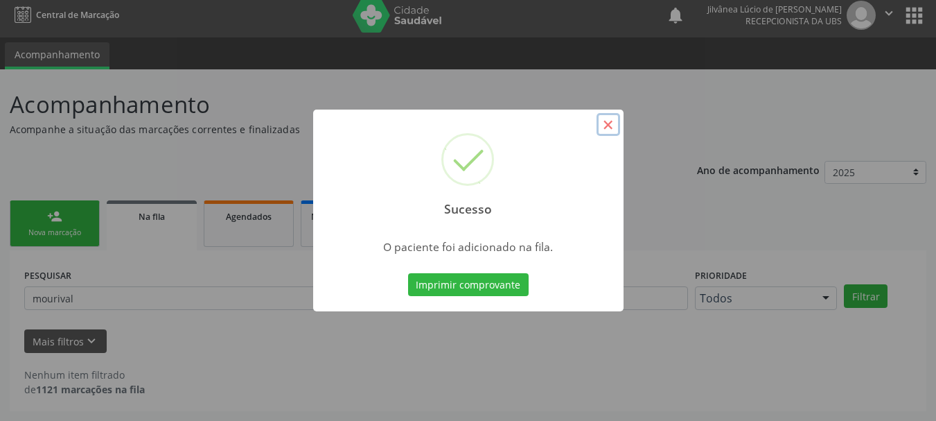
click at [609, 126] on button "×" at bounding box center [609, 125] width 24 height 24
